Goal: Navigation & Orientation: Find specific page/section

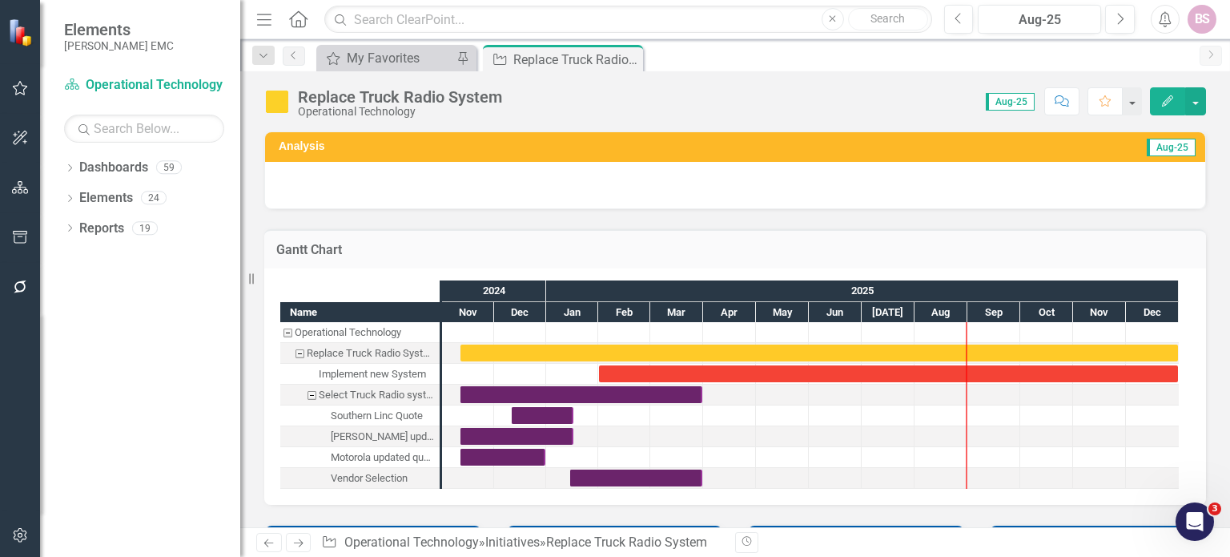
checkbox input "true"
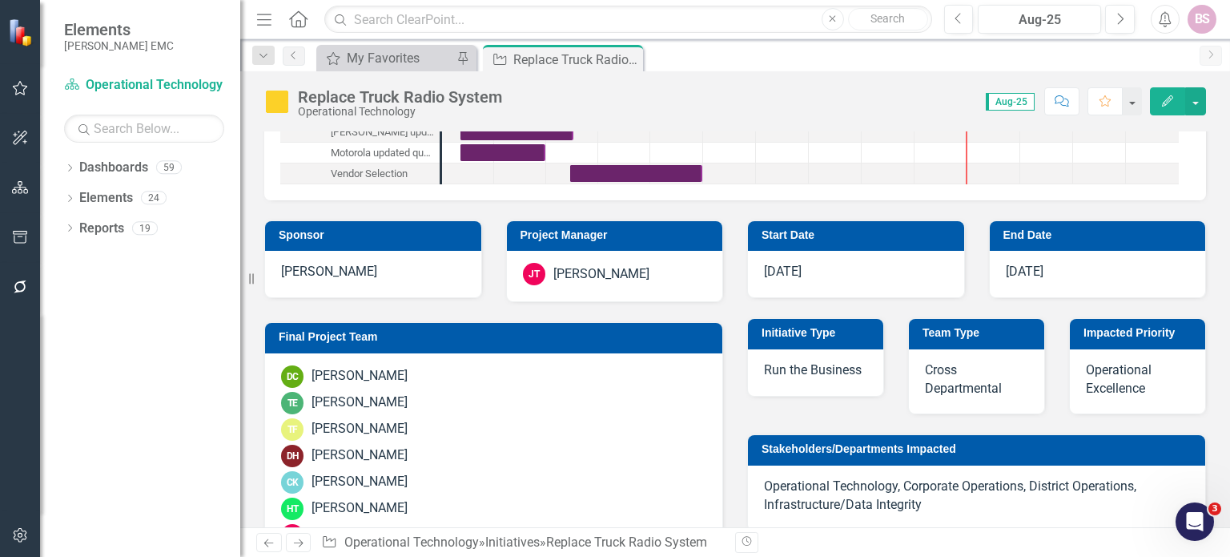
scroll to position [306, 0]
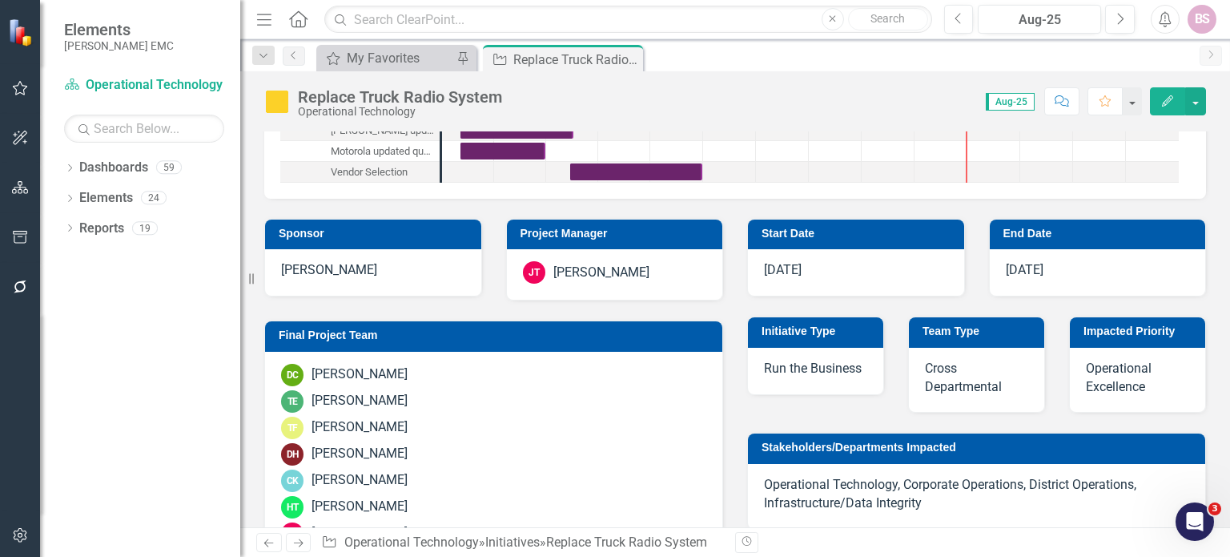
click at [304, 23] on icon "Home" at bounding box center [298, 18] width 21 height 17
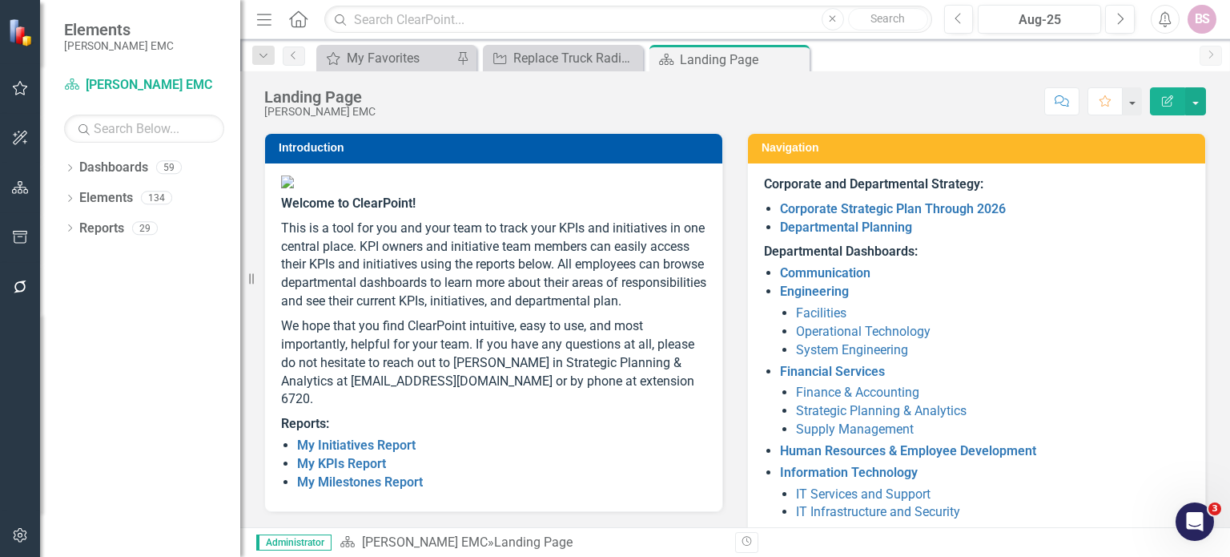
scroll to position [82, 0]
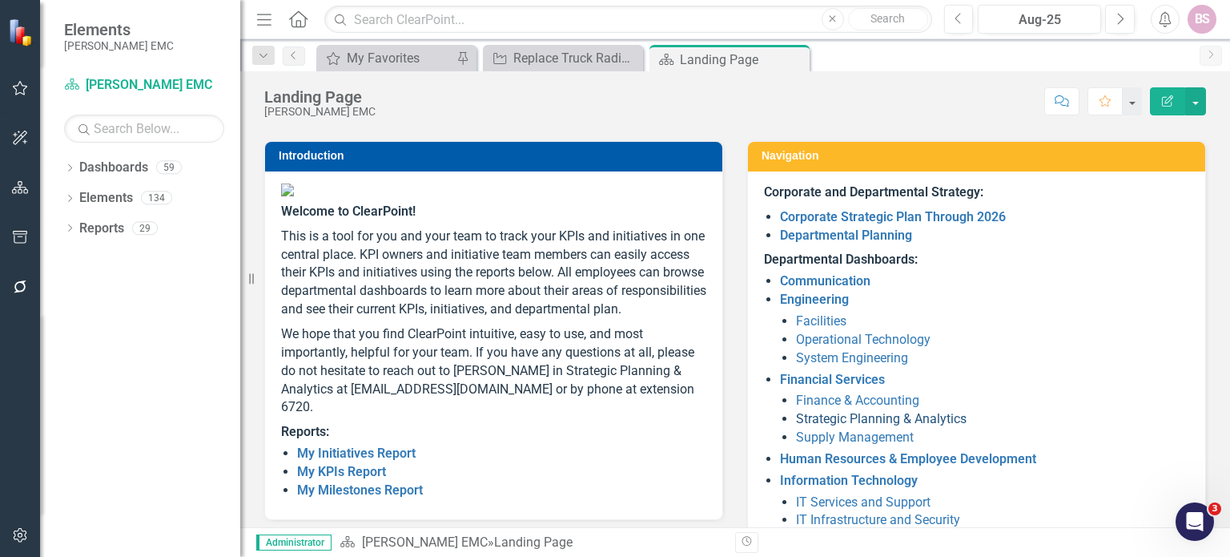
click at [885, 422] on link "Strategic Planning & Analytics" at bounding box center [881, 418] width 171 height 15
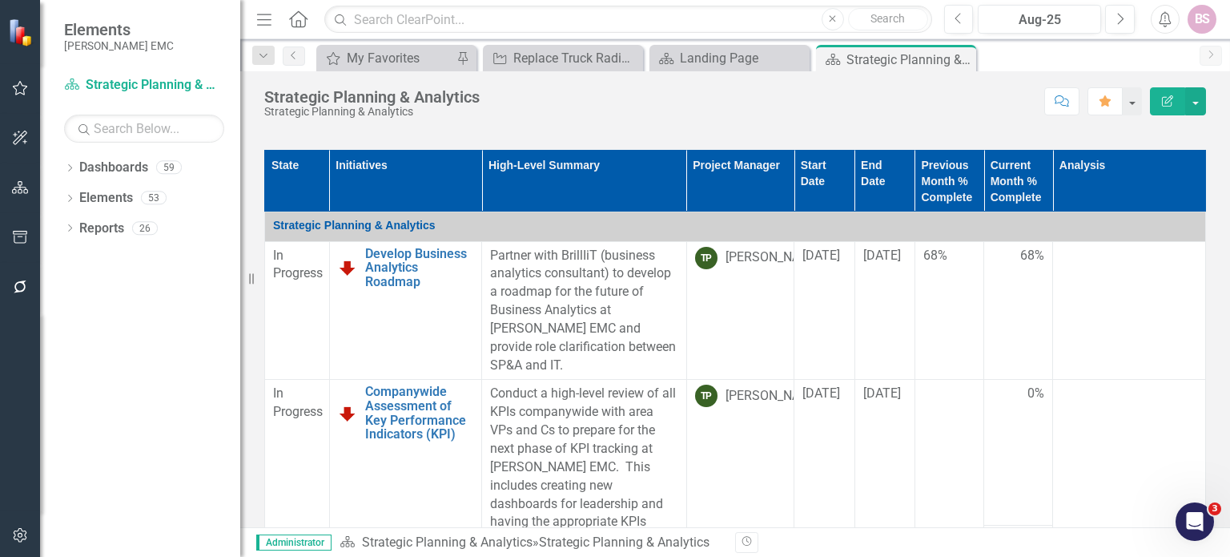
scroll to position [103, 0]
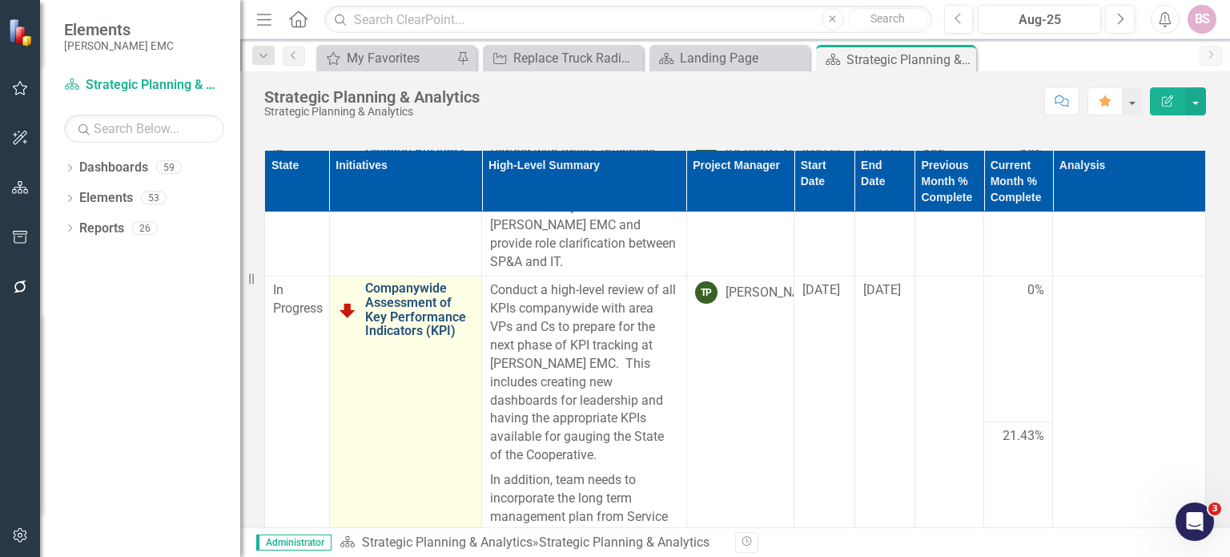
click at [417, 313] on link "Companywide Assessment of Key Performance Indicators (KPI)" at bounding box center [419, 309] width 109 height 56
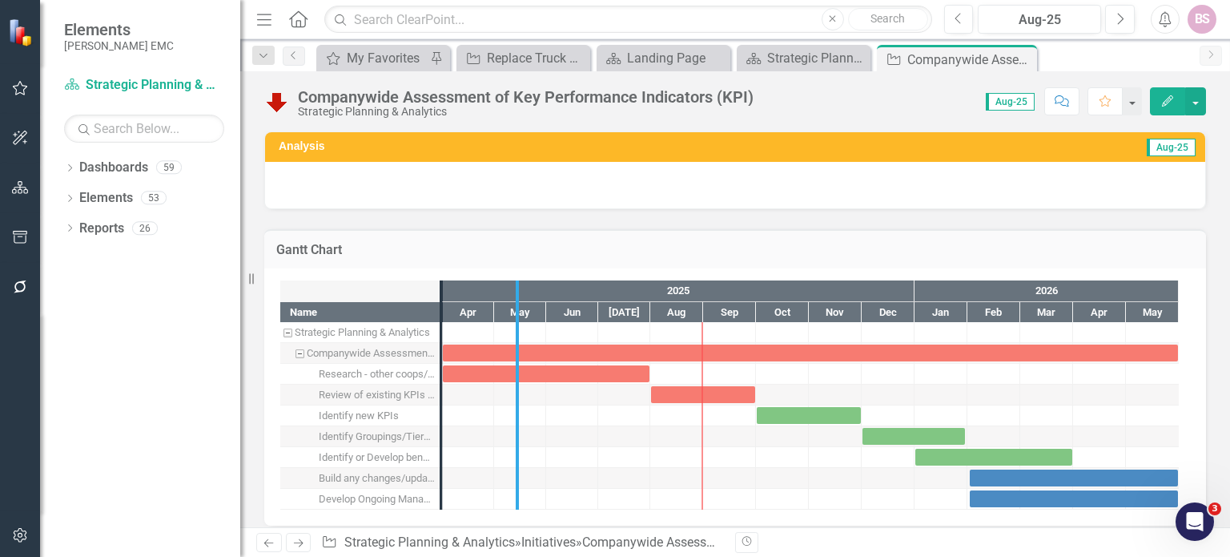
drag, startPoint x: 439, startPoint y: 368, endPoint x: 527, endPoint y: 380, distance: 88.9
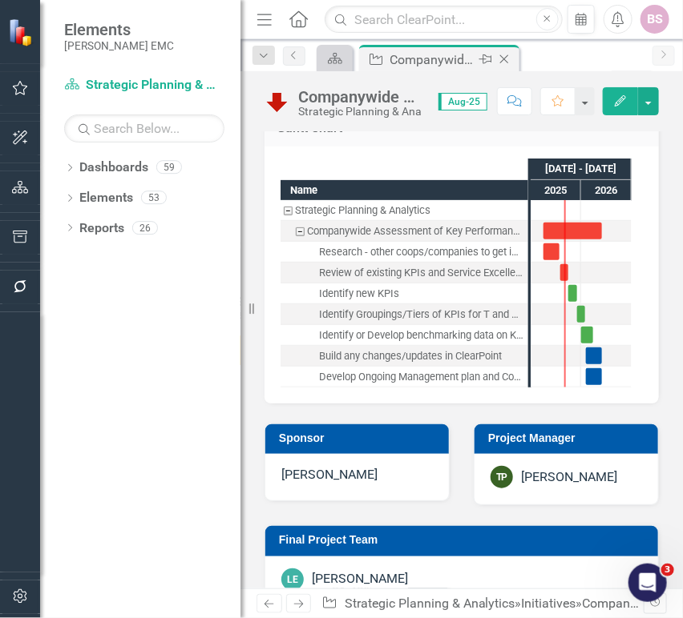
scroll to position [122, 0]
